Goal: Understand process/instructions

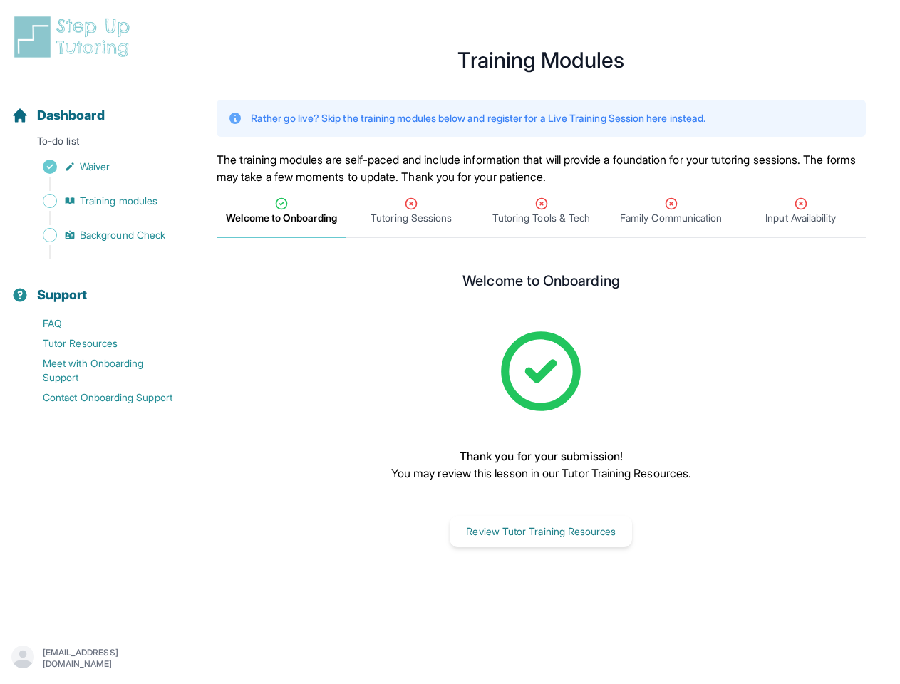
click at [450, 342] on div "Welcome to Onboarding Thank you for your submission! You may review this lesson…" at bounding box center [541, 409] width 479 height 275
click at [90, 286] on div "Support" at bounding box center [91, 294] width 170 height 31
click at [58, 656] on p "[EMAIL_ADDRESS][DOMAIN_NAME]" at bounding box center [107, 658] width 128 height 23
click at [281, 212] on span "Welcome to Onboarding" at bounding box center [281, 218] width 110 height 14
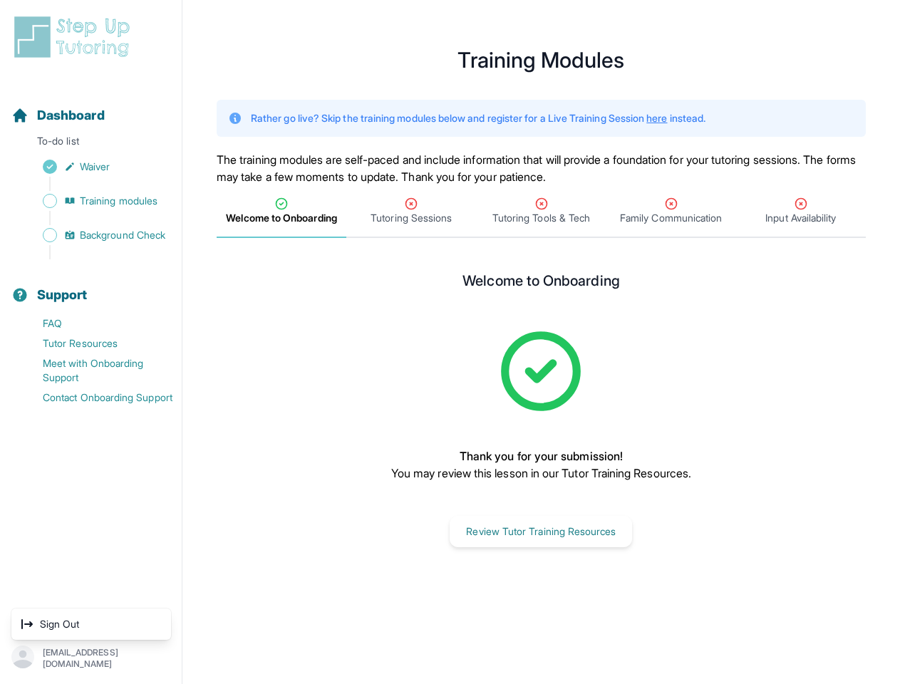
click at [411, 212] on span "Tutoring Sessions" at bounding box center [411, 218] width 81 height 14
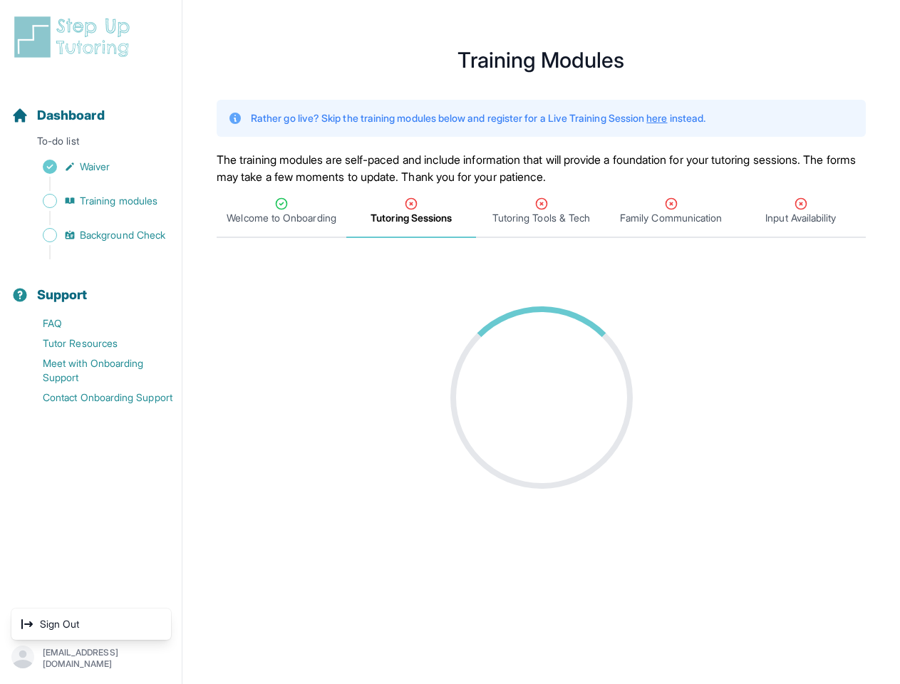
click at [541, 212] on span "Tutoring Tools & Tech" at bounding box center [541, 218] width 98 height 14
click at [671, 212] on span "Family Communication" at bounding box center [671, 218] width 102 height 14
click at [801, 212] on span "Input Availability" at bounding box center [800, 218] width 71 height 14
